Goal: Information Seeking & Learning: Learn about a topic

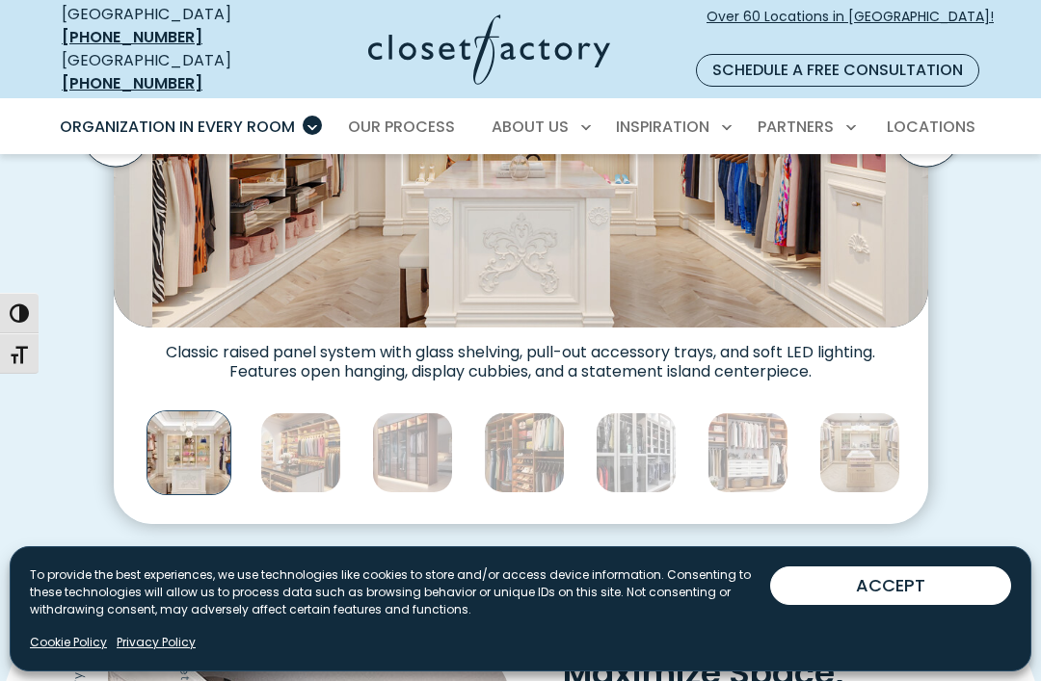
scroll to position [944, 0]
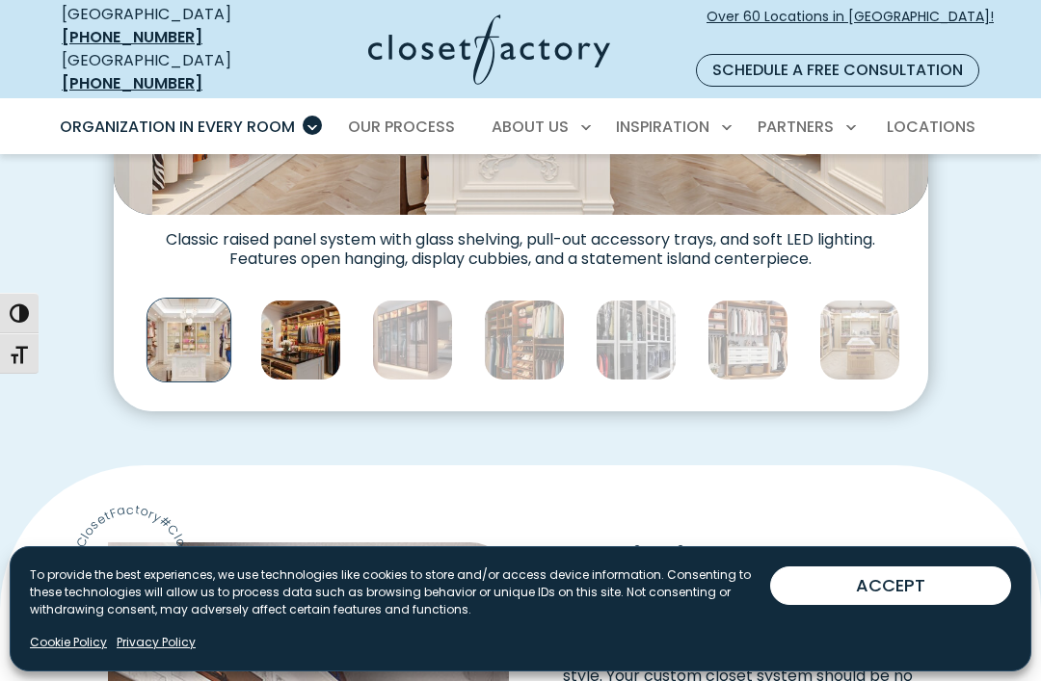
click at [278, 300] on img "Thumbnail Gallery" at bounding box center [300, 340] width 81 height 81
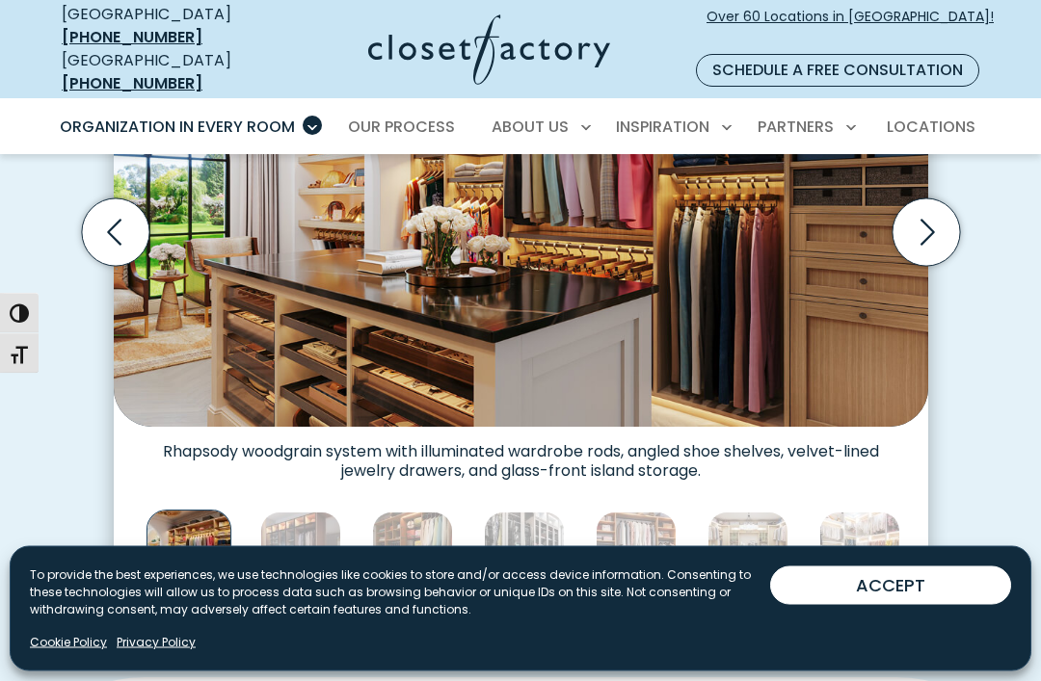
scroll to position [732, 0]
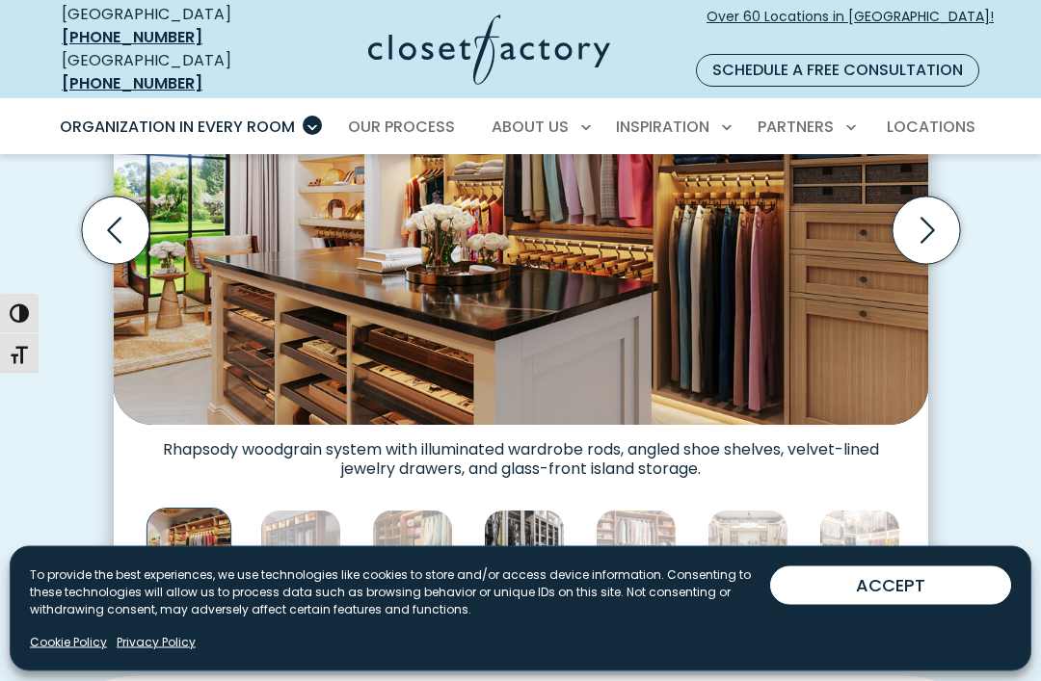
click at [524, 511] on img "Thumbnail Gallery" at bounding box center [524, 551] width 81 height 81
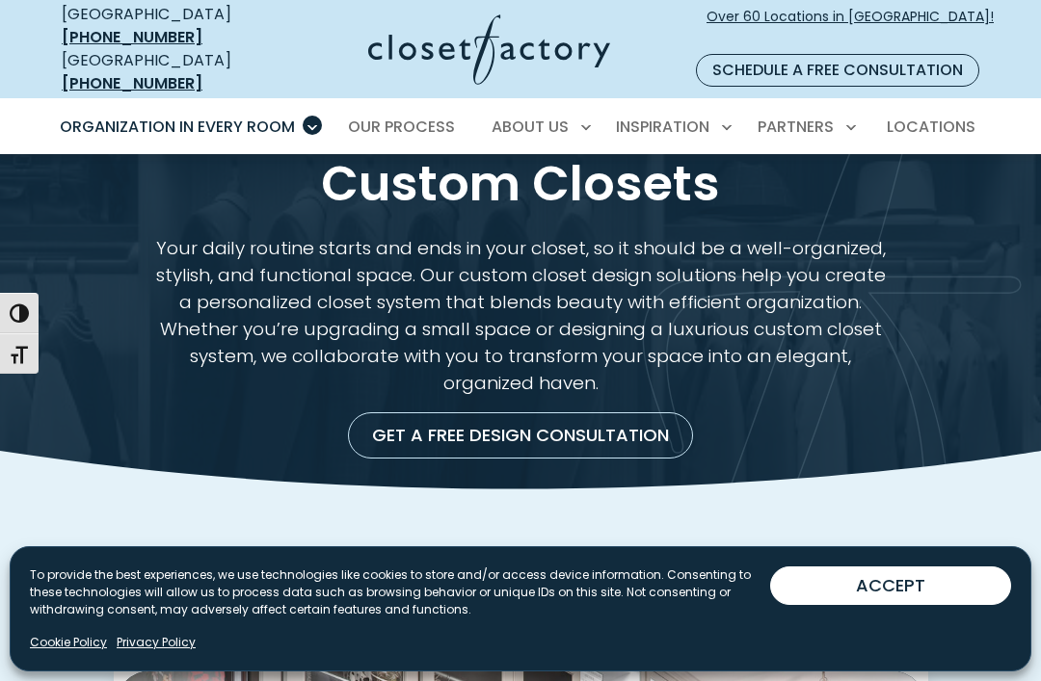
scroll to position [0, 0]
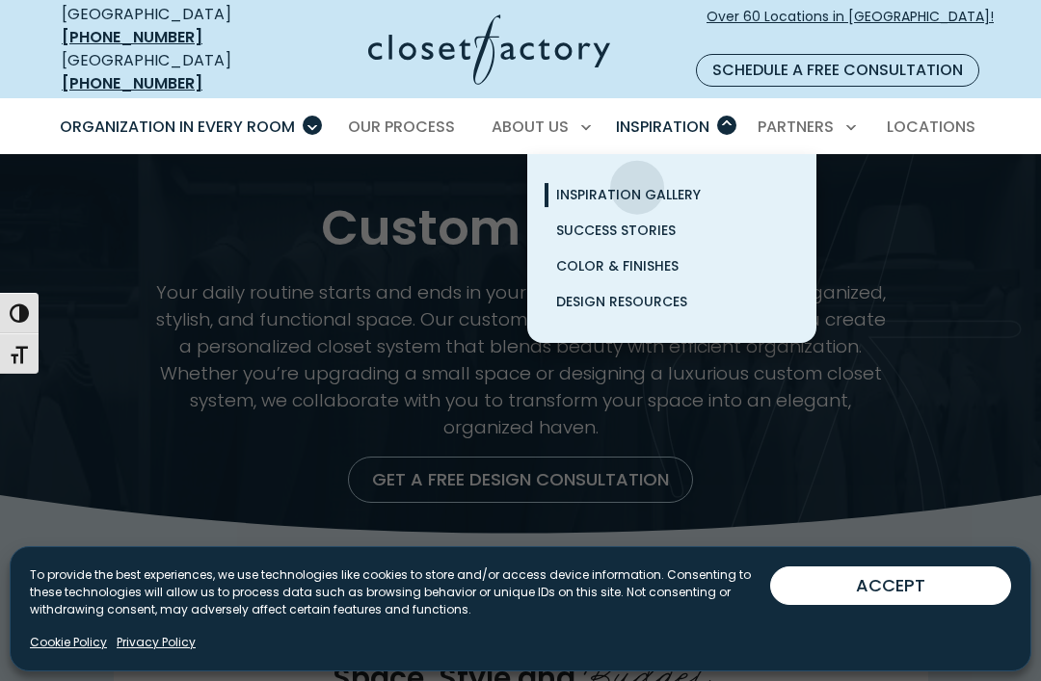
click at [625, 185] on span "Inspiration Gallery" at bounding box center [628, 194] width 145 height 19
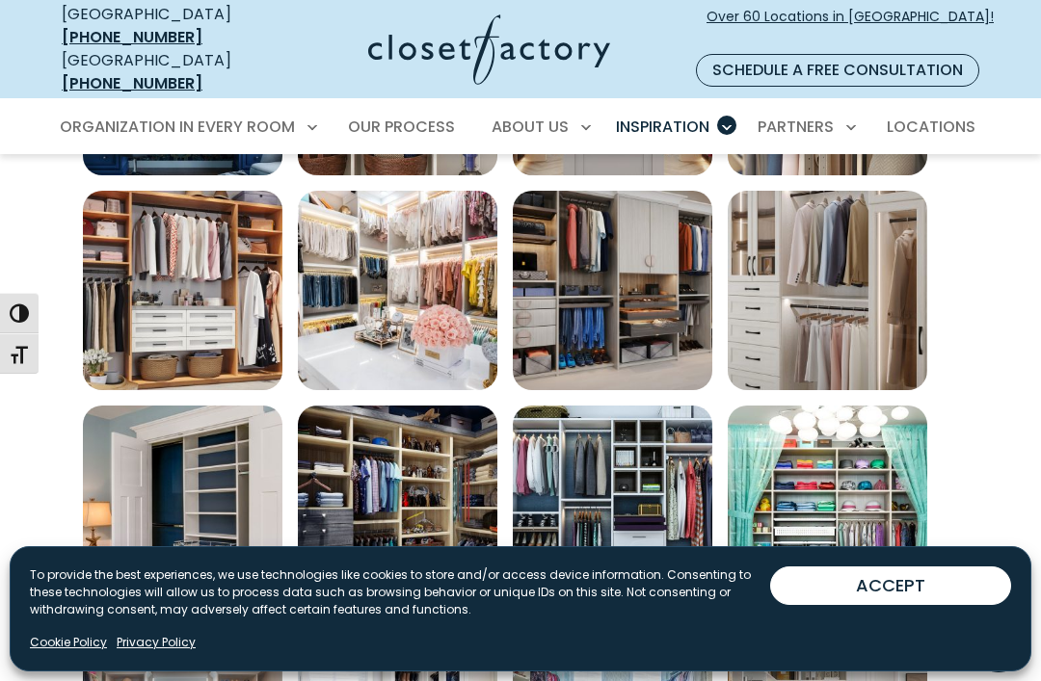
scroll to position [801, 0]
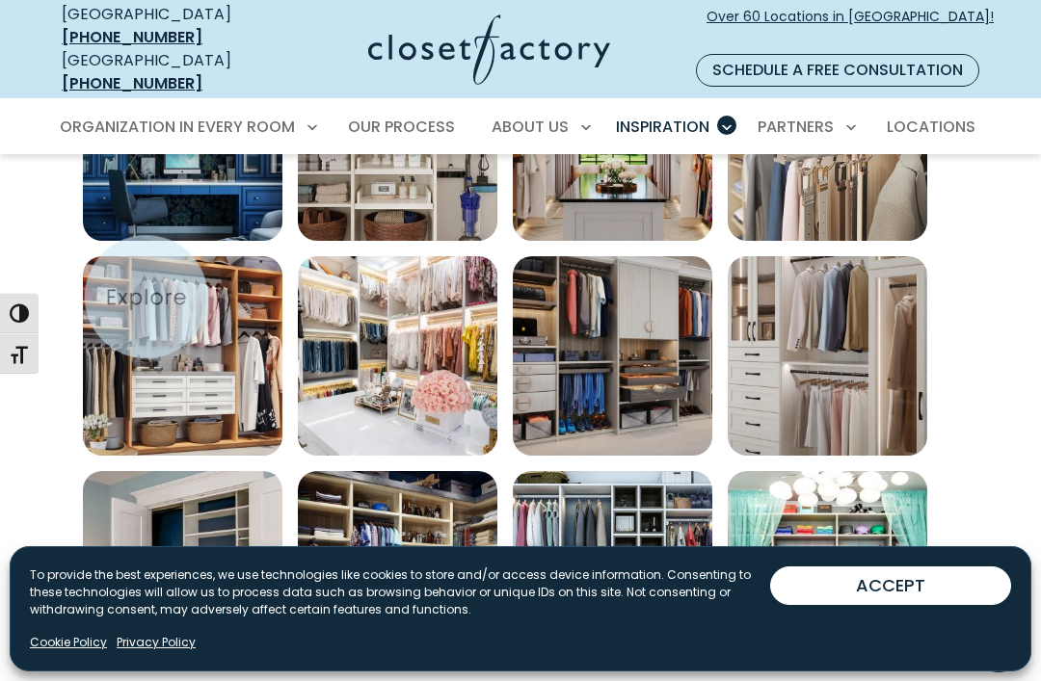
click at [183, 372] on img "Open inspiration gallery to preview enlarged image" at bounding box center [182, 355] width 199 height 199
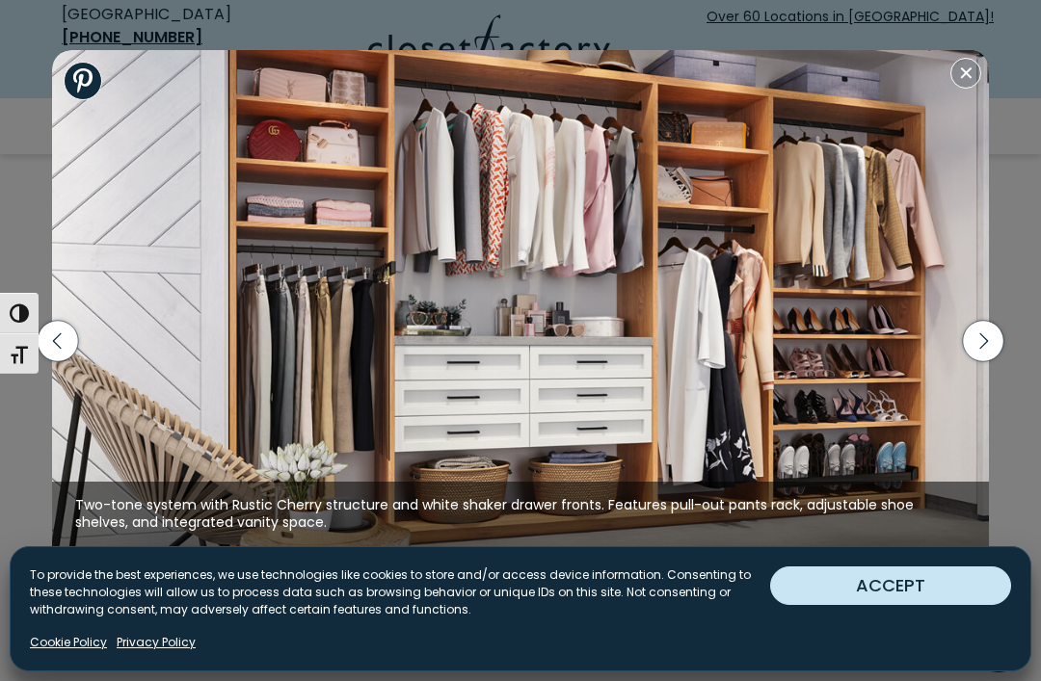
click at [816, 592] on button "ACCEPT" at bounding box center [890, 586] width 241 height 39
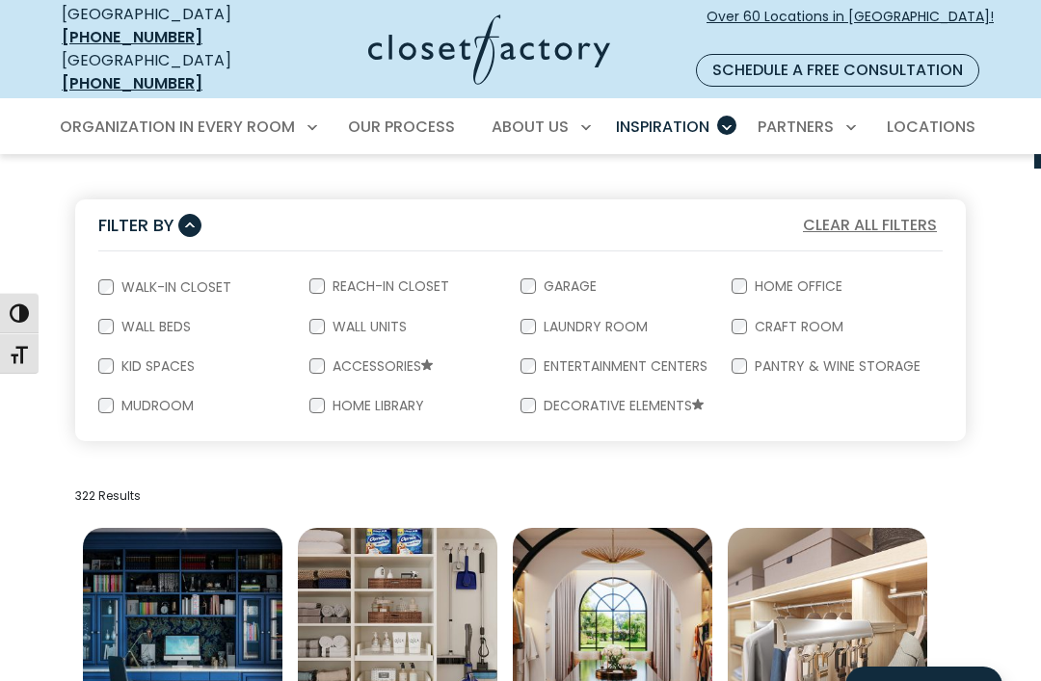
scroll to position [0, 0]
click at [466, 488] on p "322 Results" at bounding box center [520, 496] width 891 height 17
click at [941, 116] on span "Locations" at bounding box center [931, 127] width 89 height 22
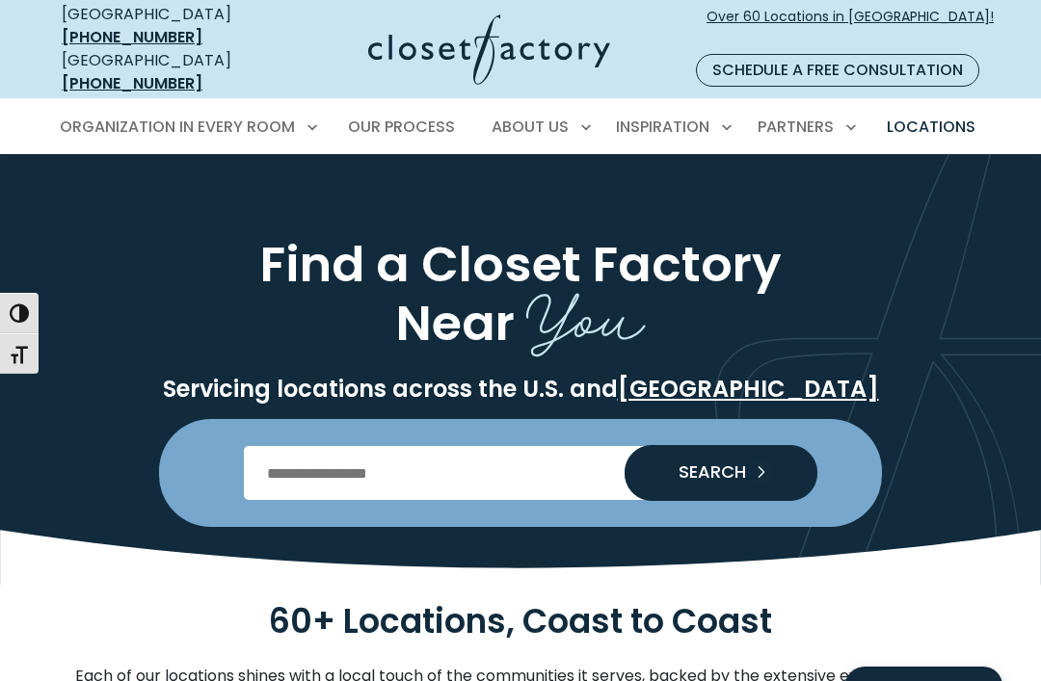
click at [306, 459] on input "Enter Postal Code" at bounding box center [521, 473] width 554 height 54
type input "*****"
click at [691, 464] on span "SEARCH" at bounding box center [704, 472] width 83 height 17
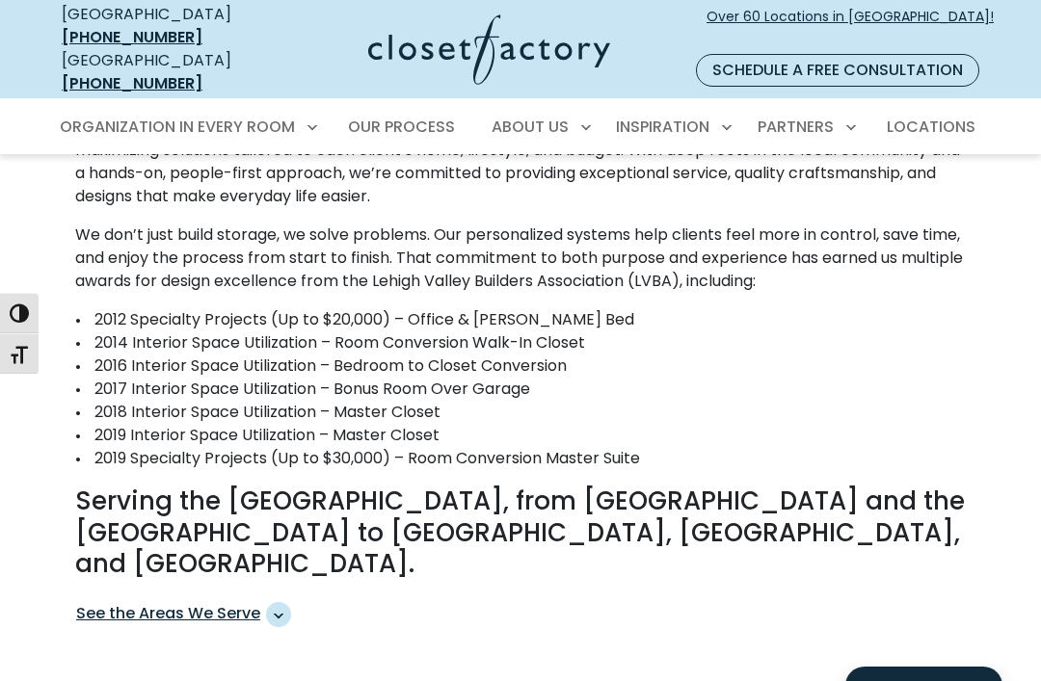
scroll to position [953, 0]
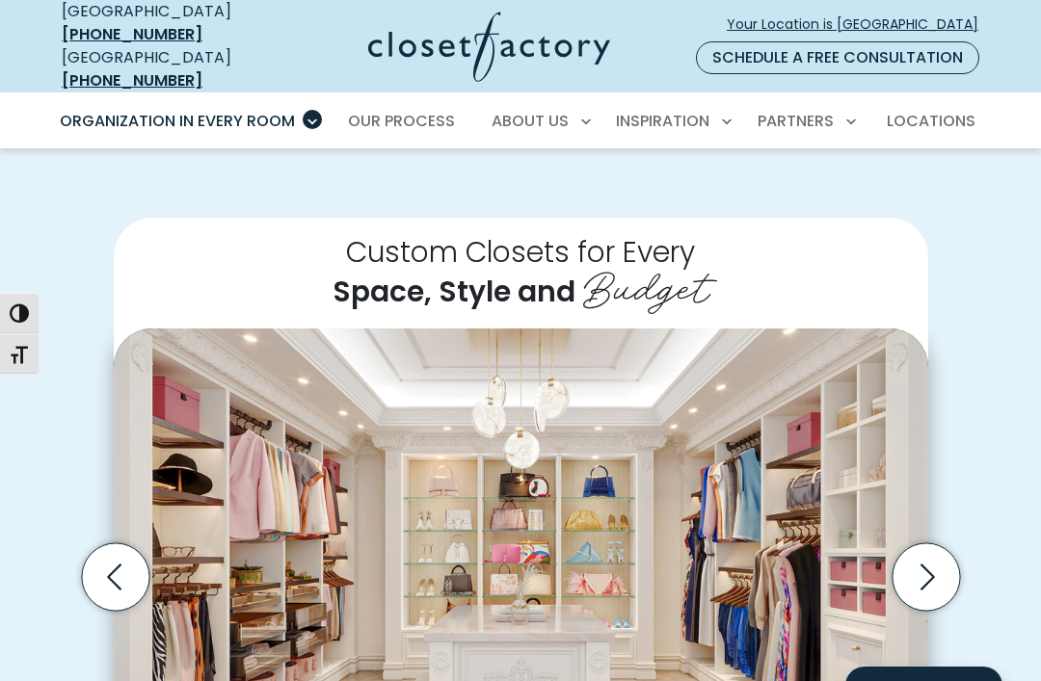
scroll to position [231, 0]
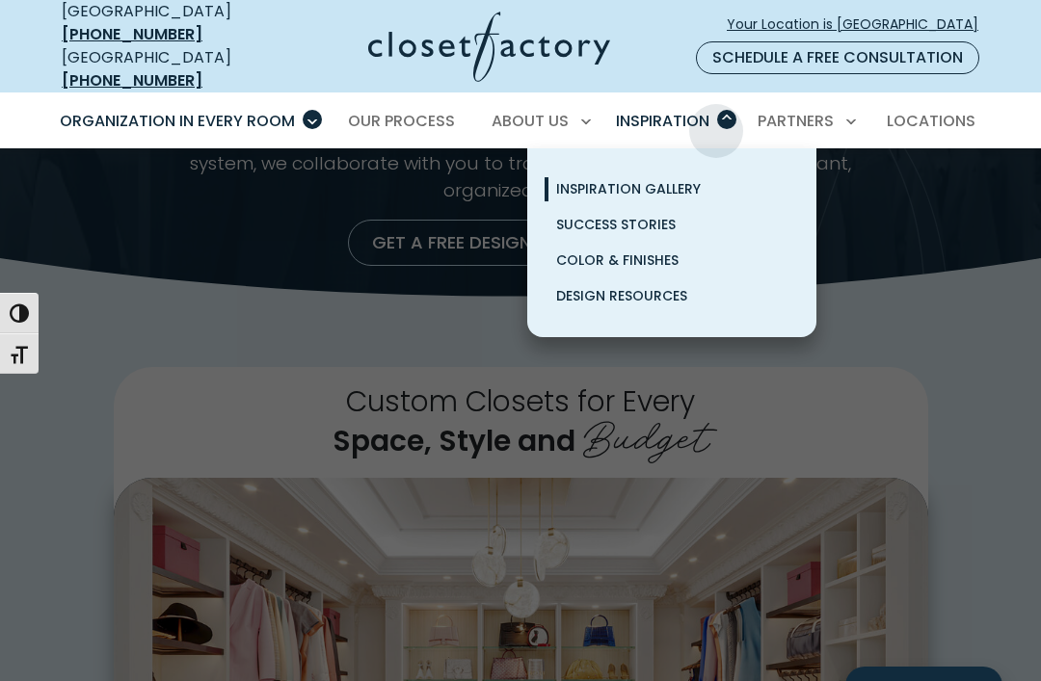
click at [655, 179] on span "Inspiration Gallery" at bounding box center [628, 188] width 145 height 19
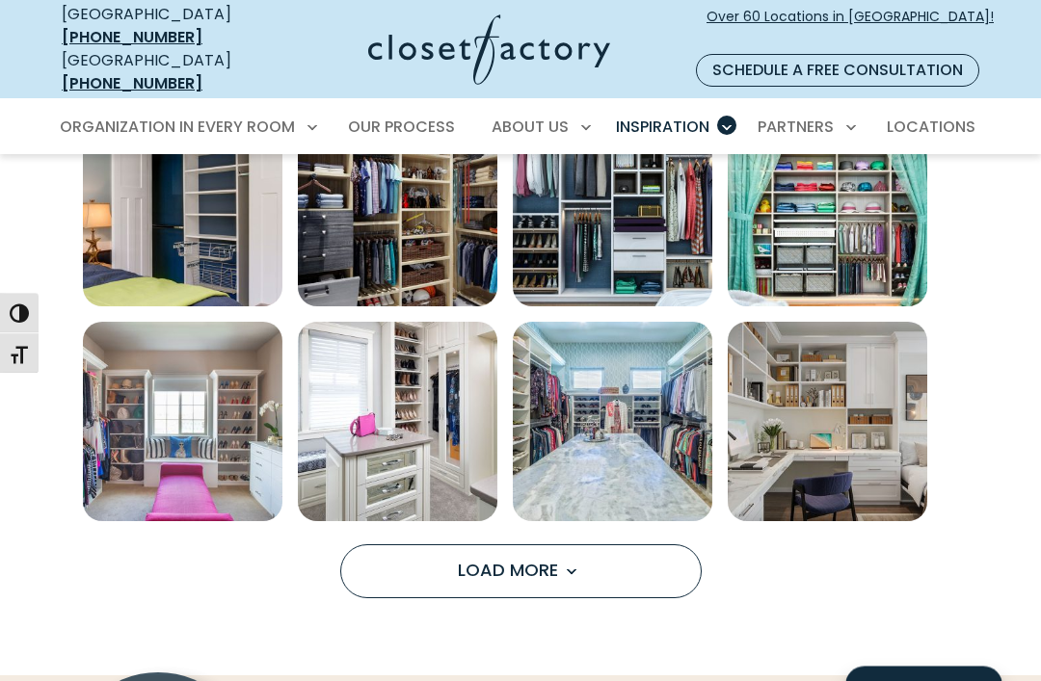
scroll to position [1165, 0]
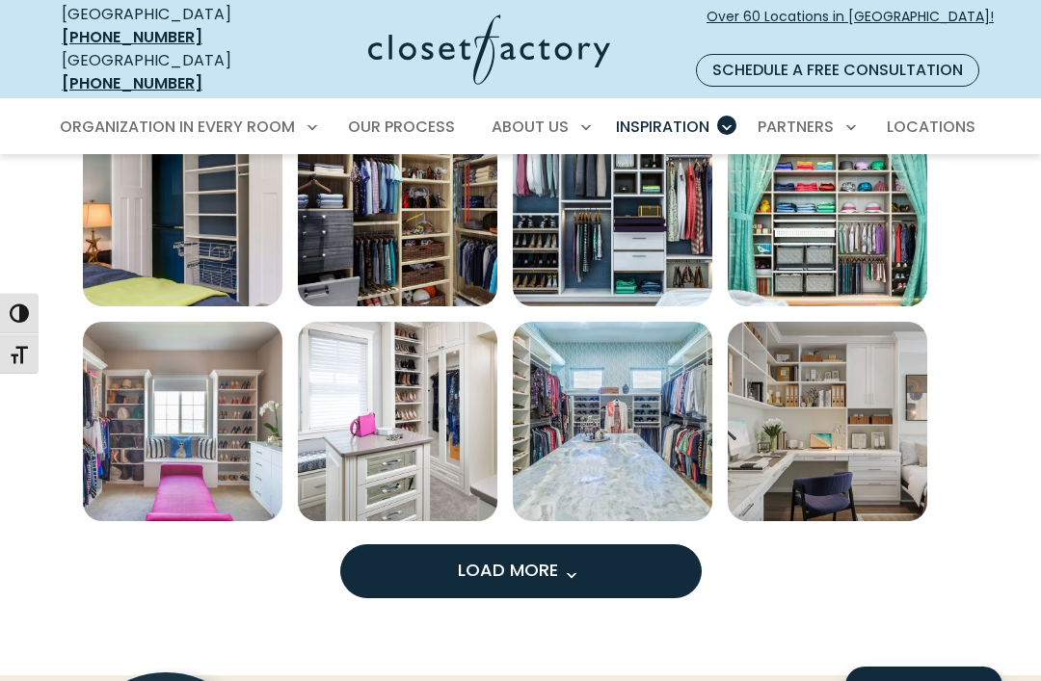
click at [516, 558] on span "Load More" at bounding box center [520, 570] width 125 height 24
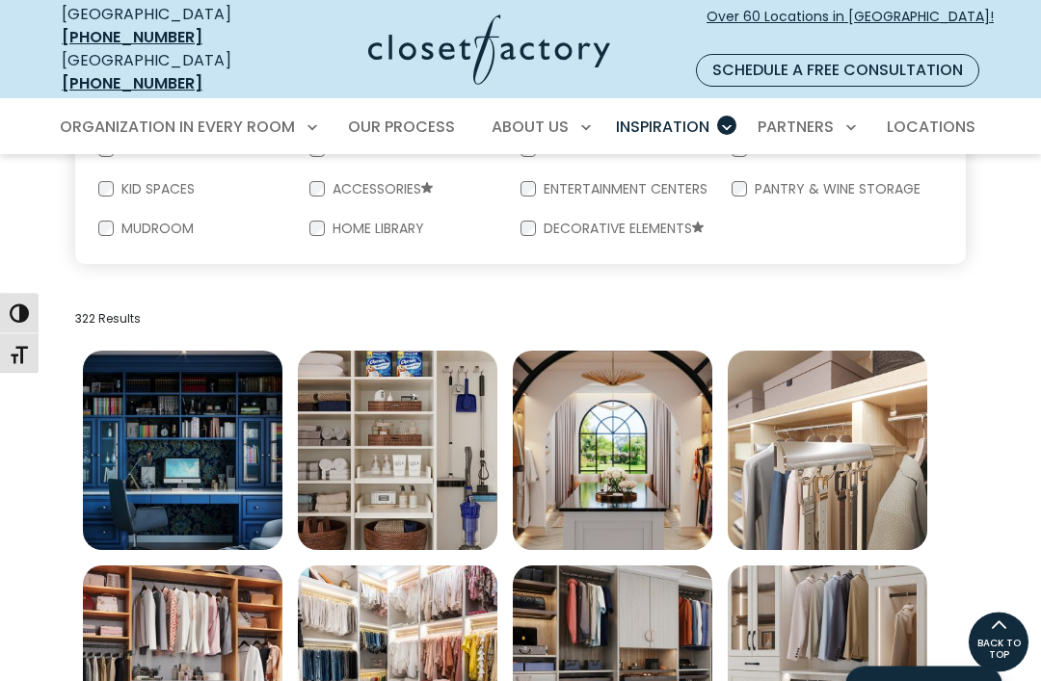
scroll to position [0, 0]
